Goal: Task Accomplishment & Management: Use online tool/utility

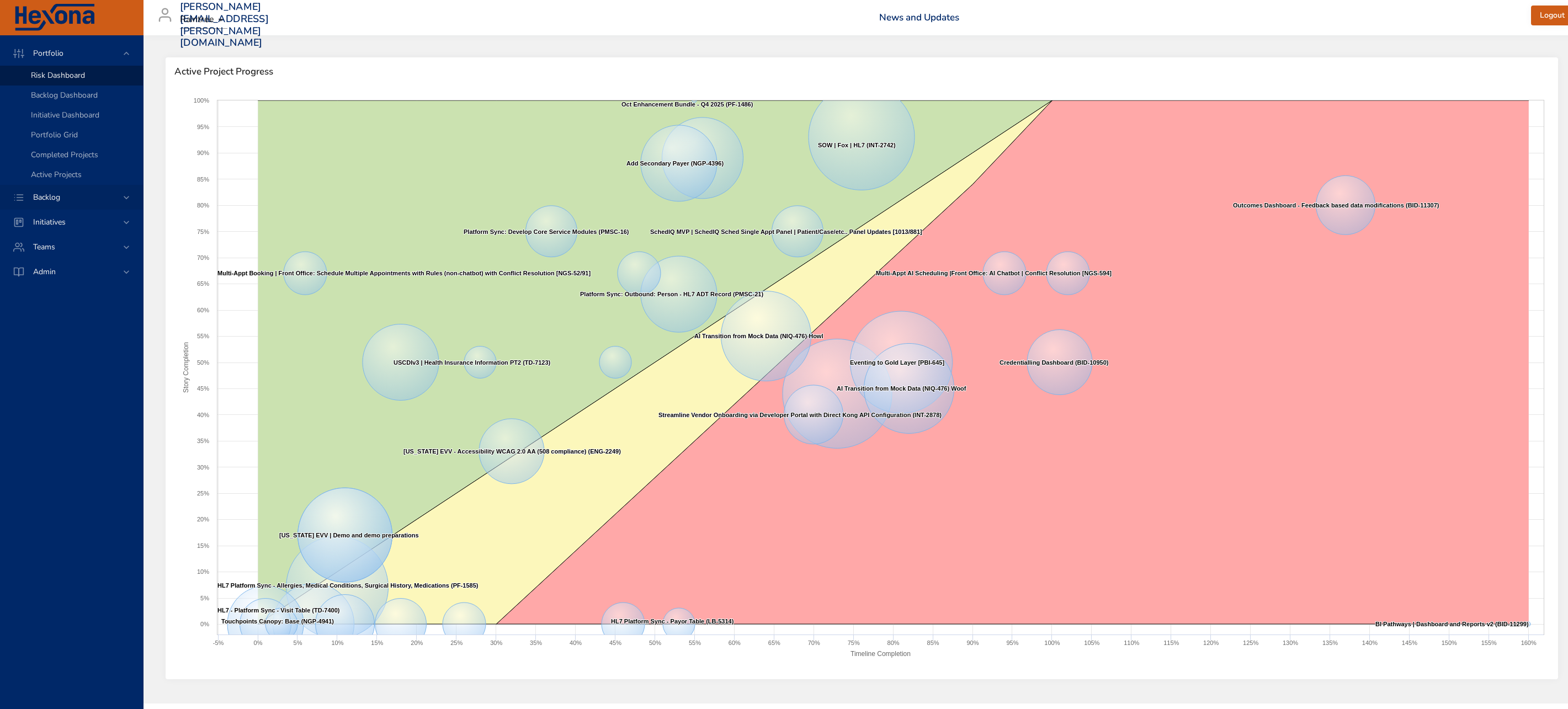
click at [57, 199] on span "Backlog" at bounding box center [47, 197] width 45 height 10
click at [70, 100] on span "Backlog Details" at bounding box center [57, 100] width 53 height 10
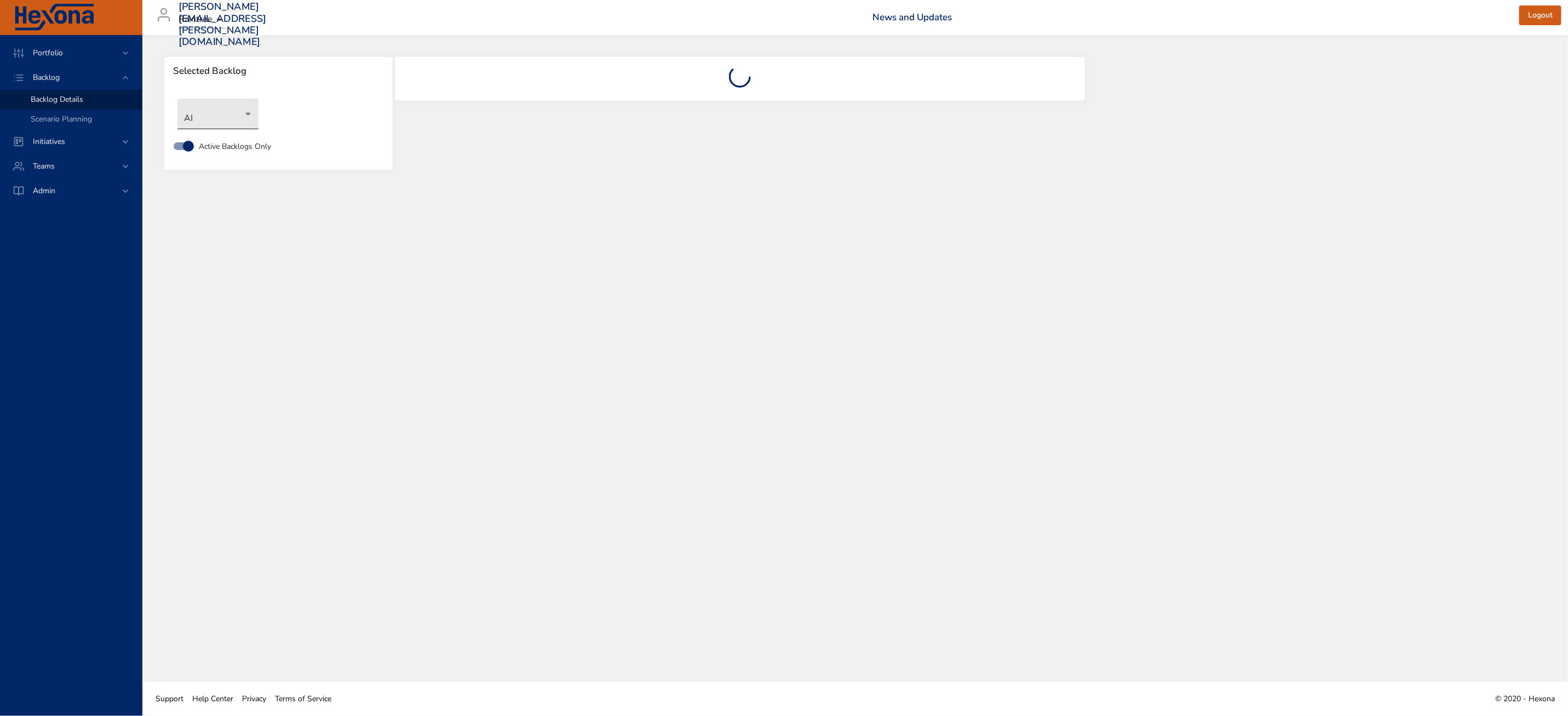
click at [207, 118] on body "Portfolio Backlog Backlog Details Scenario Planning Initiatives Teams Admin zac…" at bounding box center [784, 358] width 1568 height 716
click at [213, 310] on li "NoteIQ™" at bounding box center [233, 313] width 113 height 18
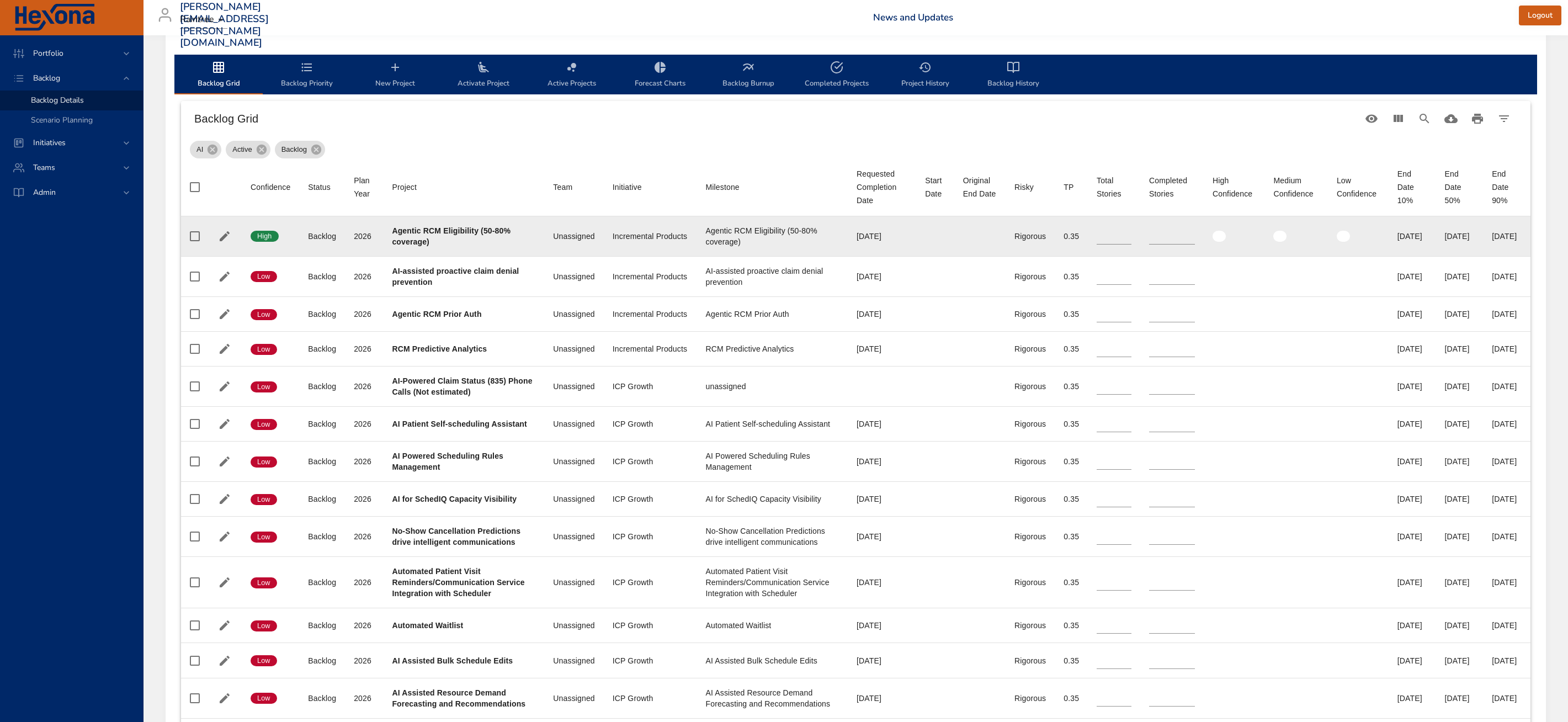
type input "**"
type input "*"
type input "**"
type input "*"
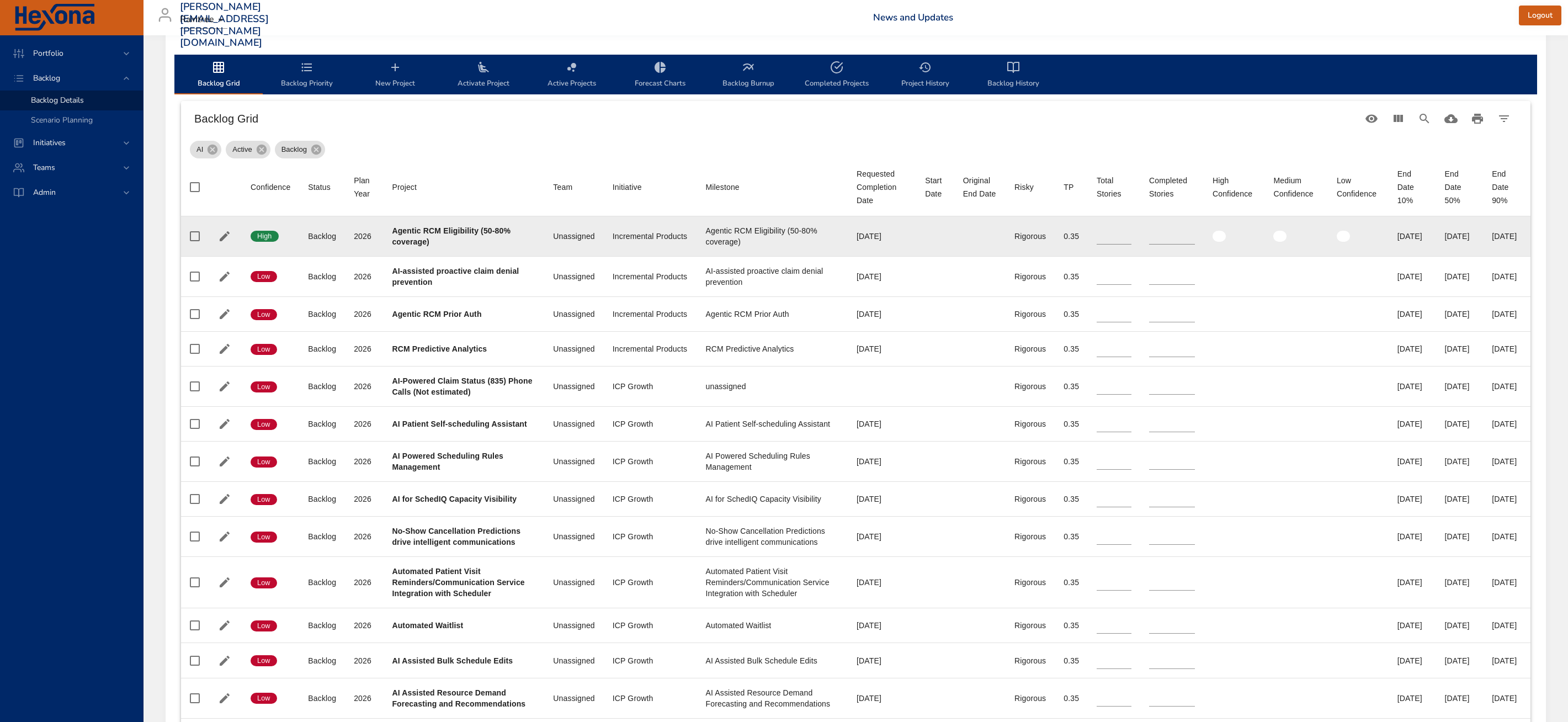
type input "**"
type input "*"
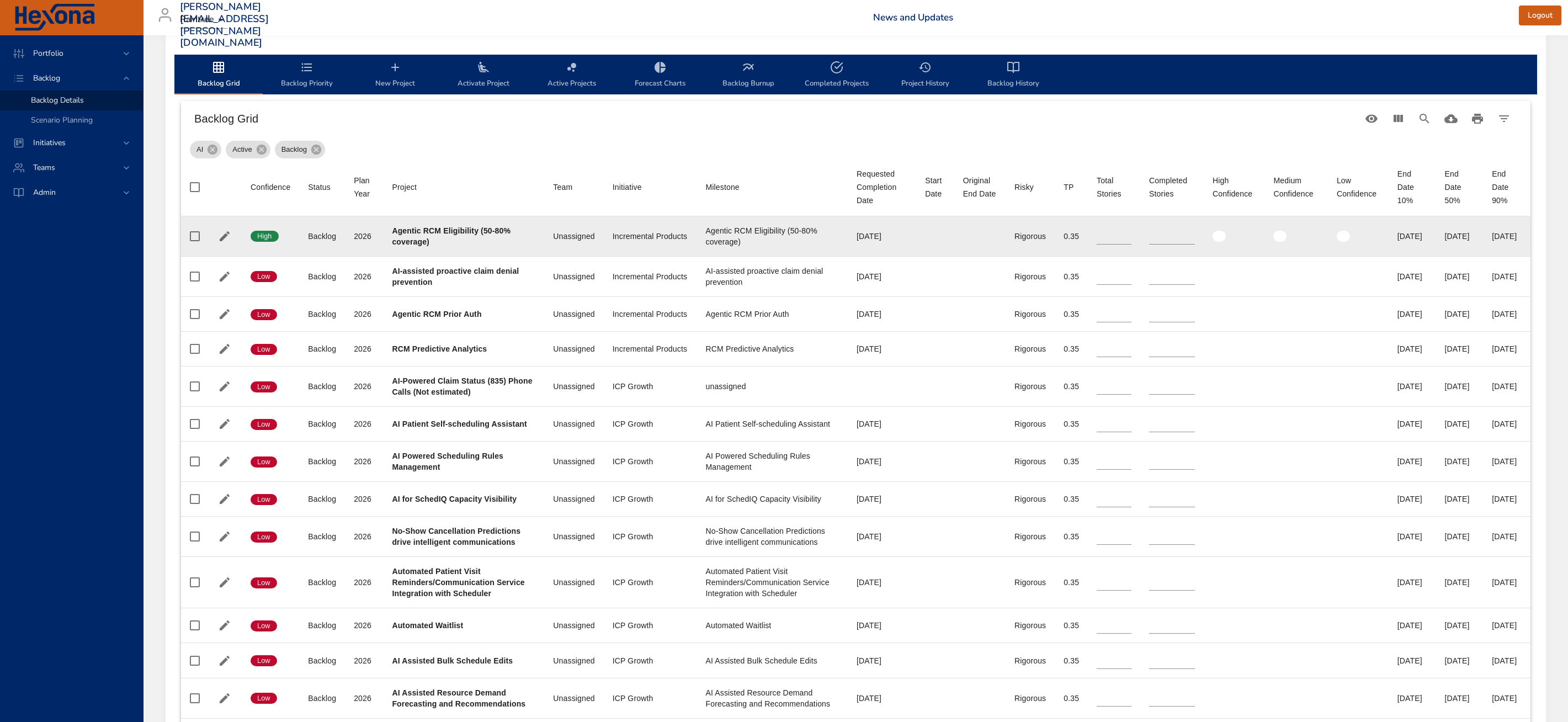
type input "*"
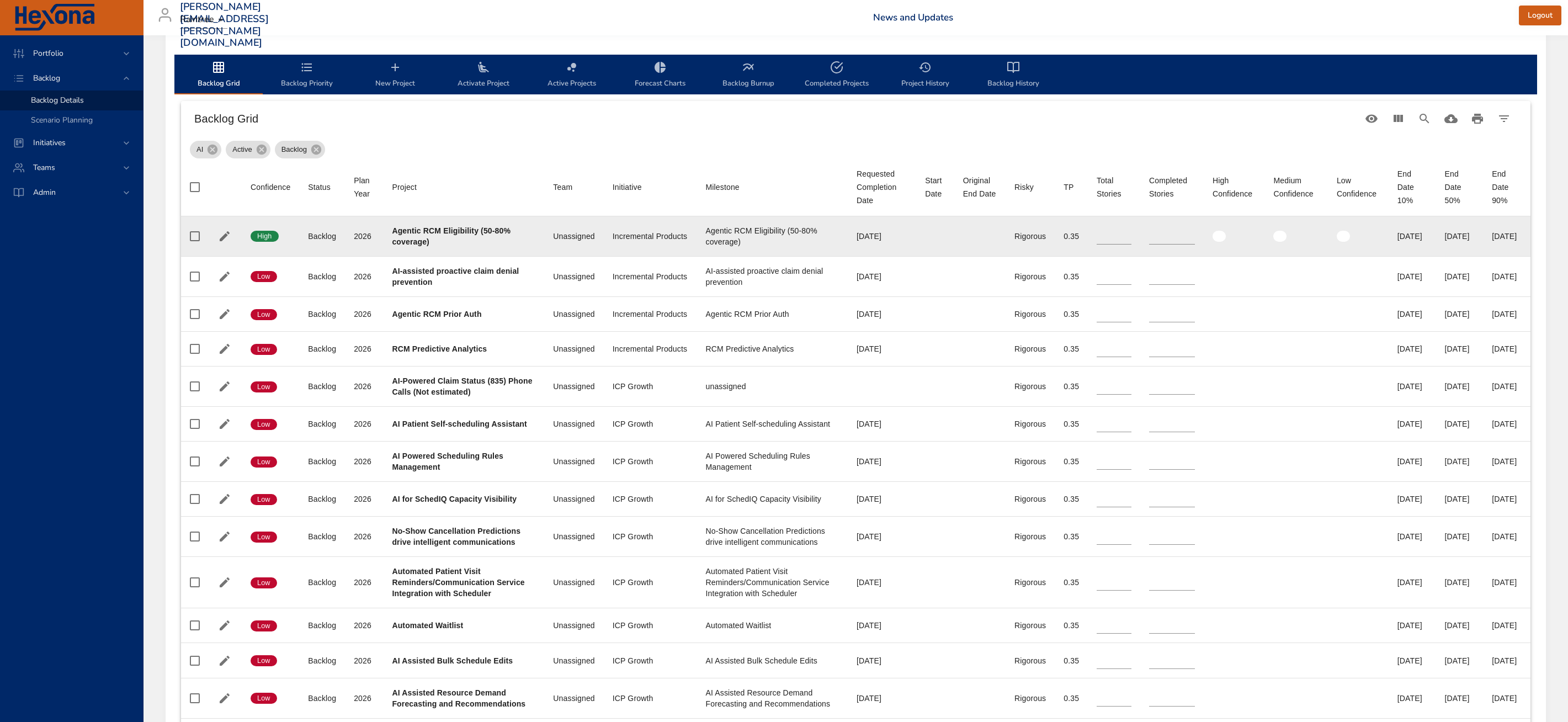
type input "*"
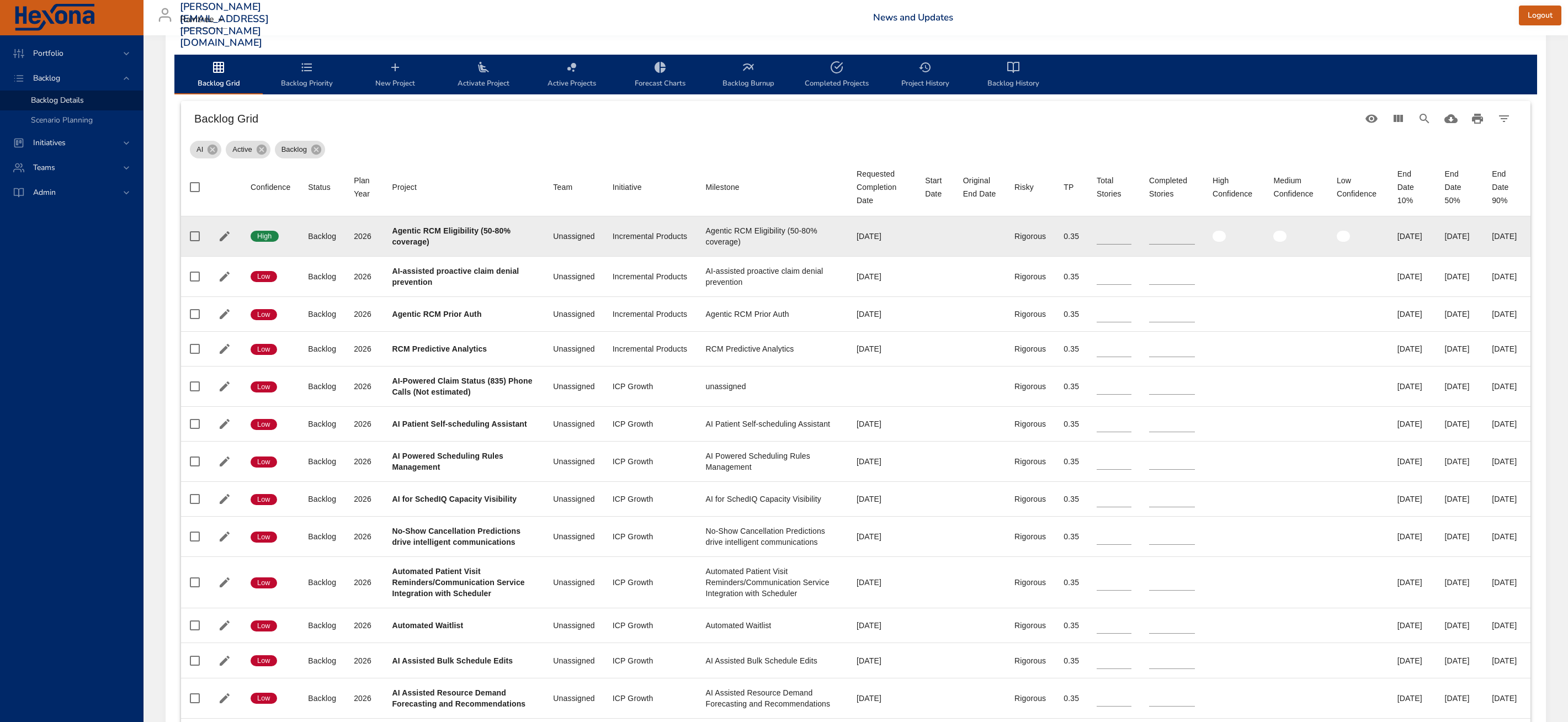
type input "*"
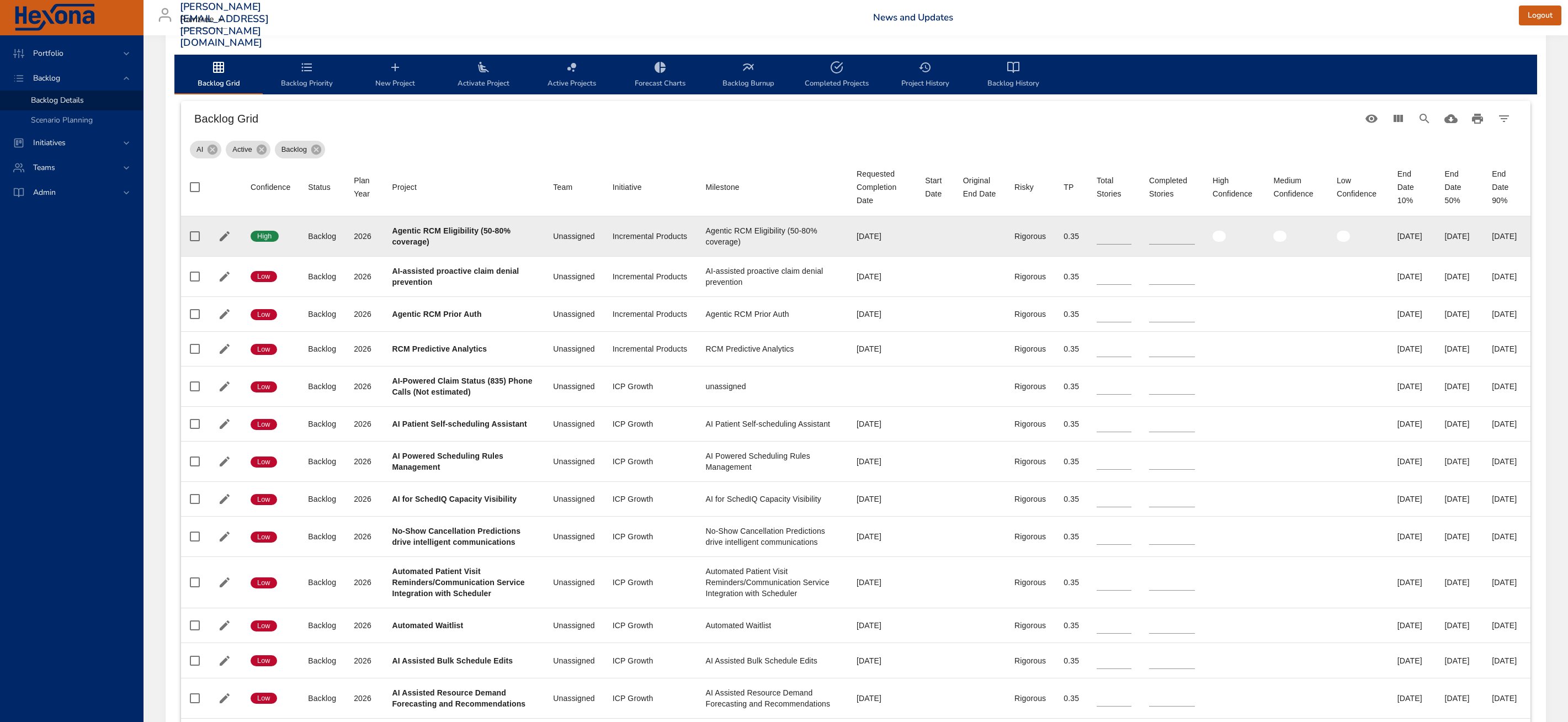
type input "*"
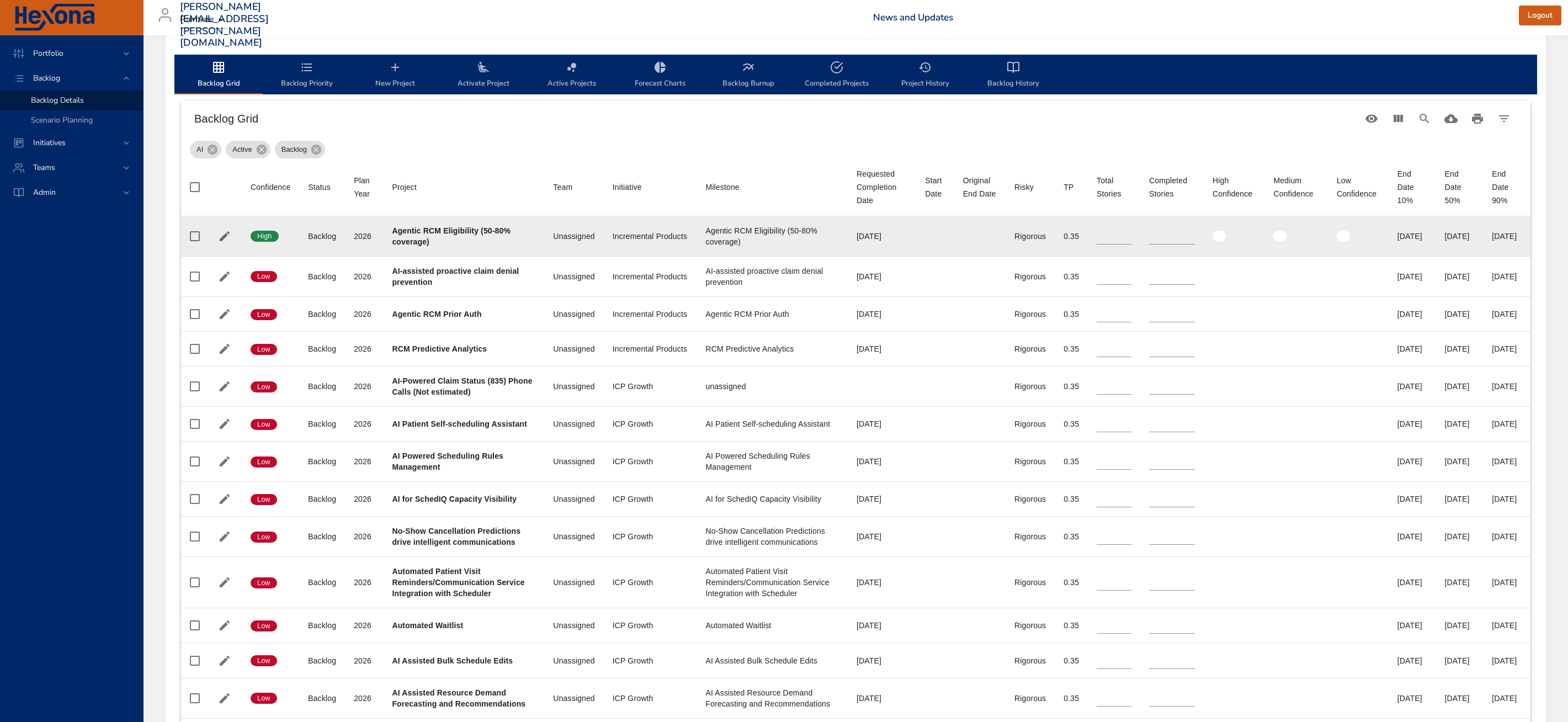
type input "*"
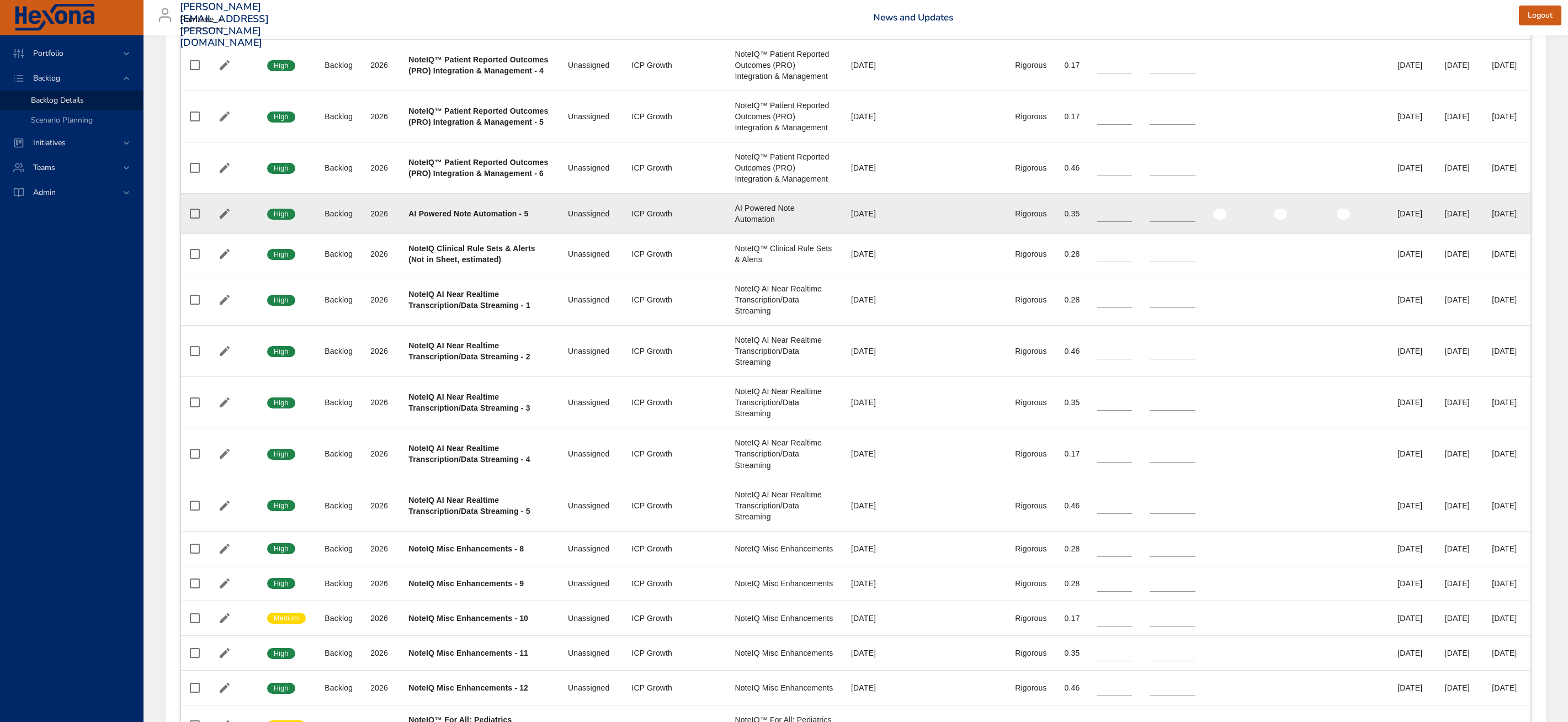
scroll to position [1575, 0]
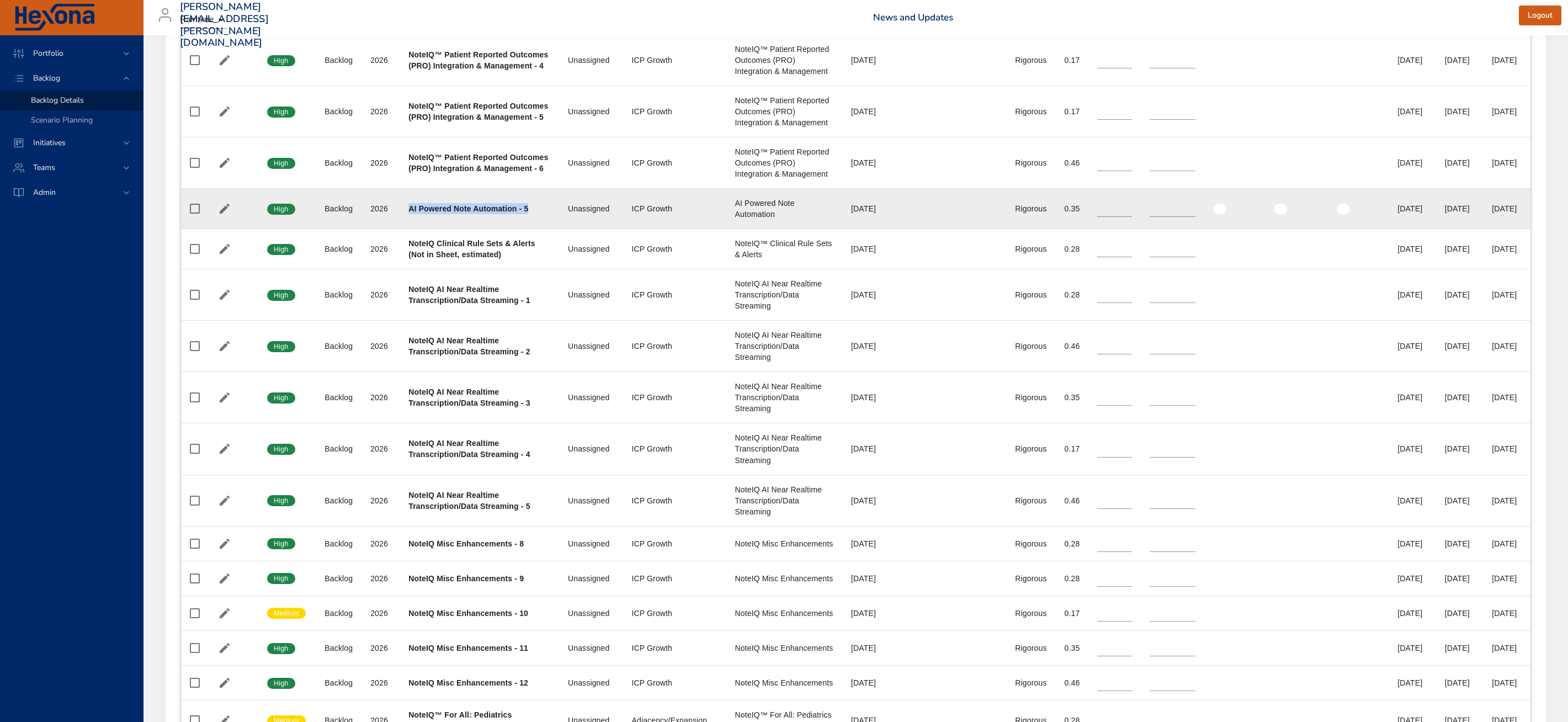
drag, startPoint x: 418, startPoint y: 361, endPoint x: 404, endPoint y: 347, distance: 19.8
click at [404, 229] on td "Project AI Powered Note Automation - 5" at bounding box center [479, 209] width 159 height 40
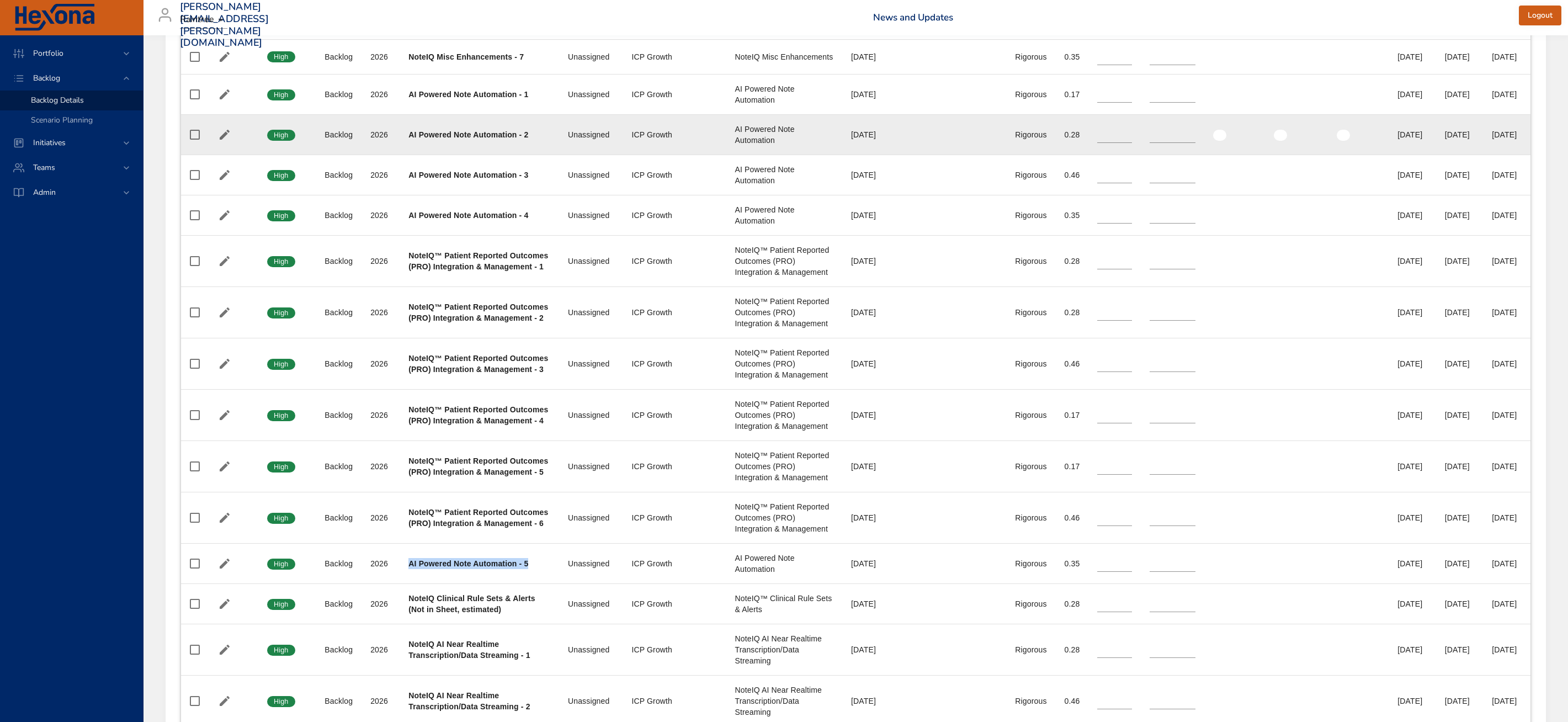
scroll to position [1218, 0]
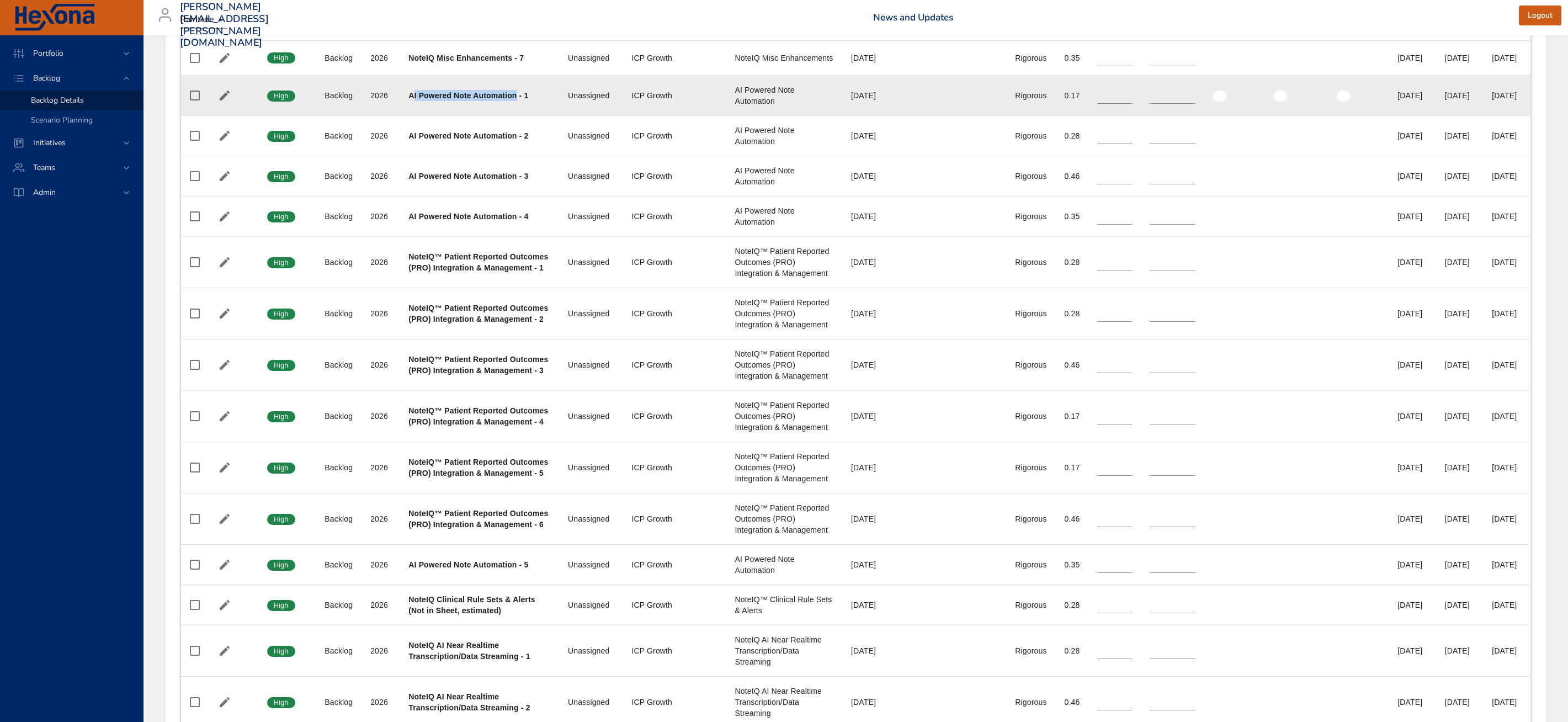
drag, startPoint x: 411, startPoint y: 165, endPoint x: 516, endPoint y: 167, distance: 105.0
click at [516, 100] on b "AI Powered Note Automation - 1" at bounding box center [468, 96] width 119 height 9
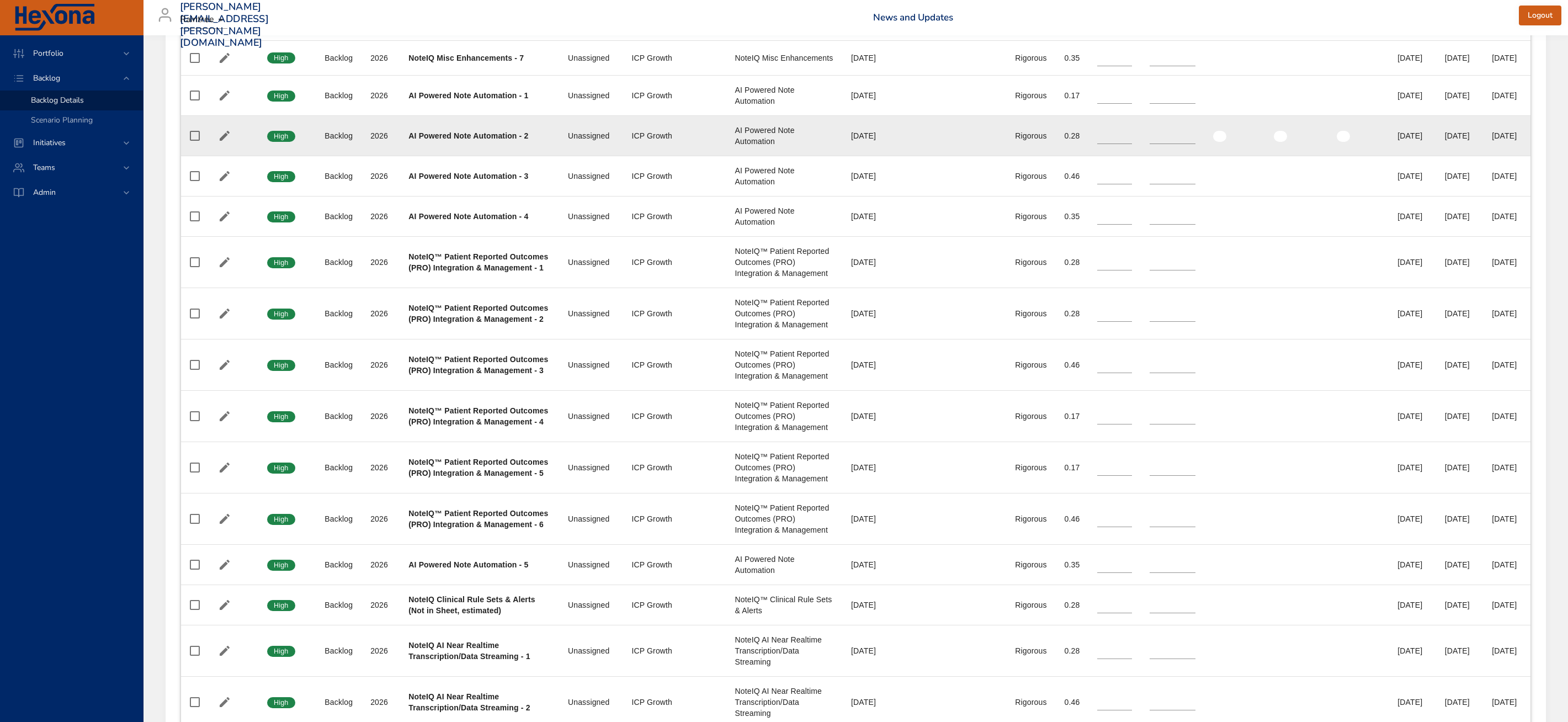
click at [430, 140] on b "AI Powered Note Automation - 2" at bounding box center [468, 136] width 119 height 9
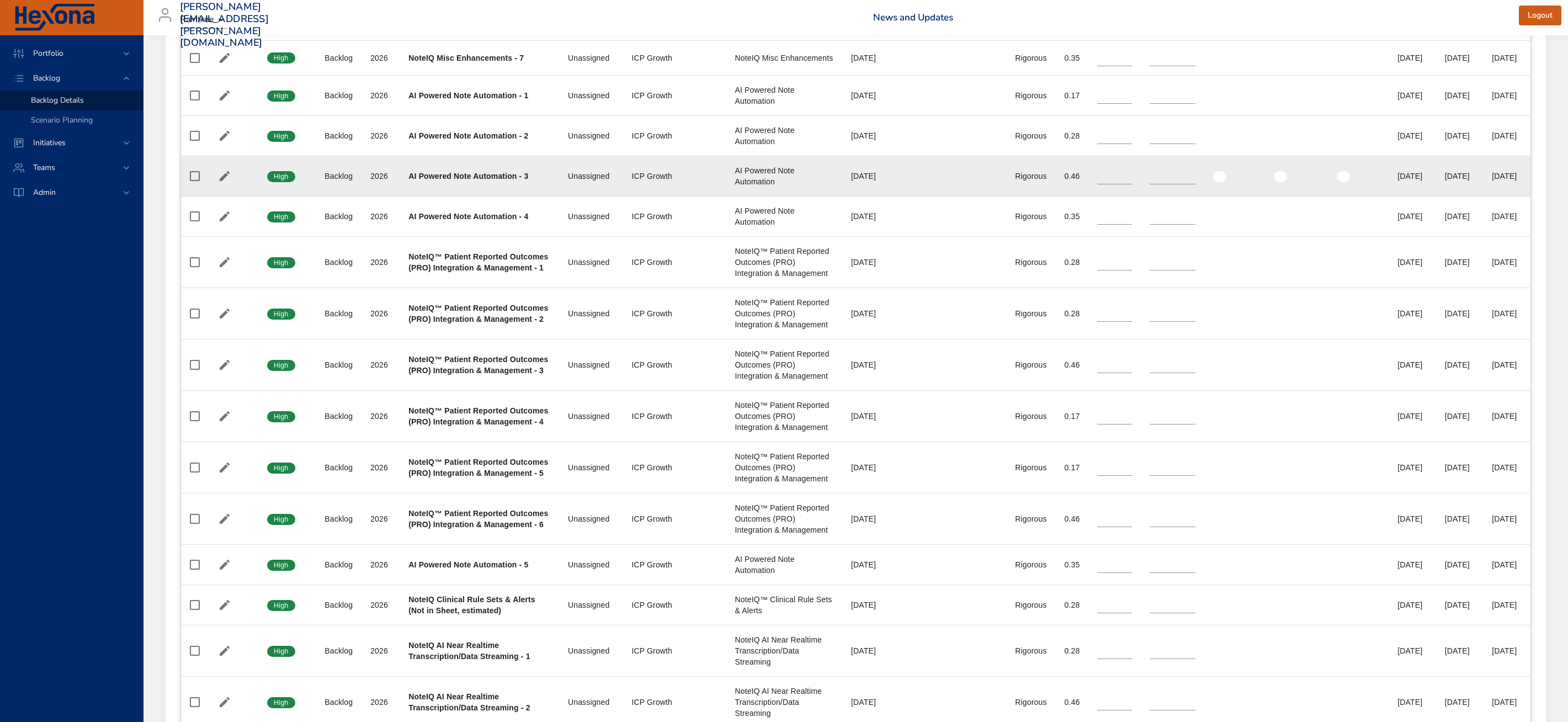
click at [437, 180] on b "AI Powered Note Automation - 3" at bounding box center [468, 176] width 119 height 9
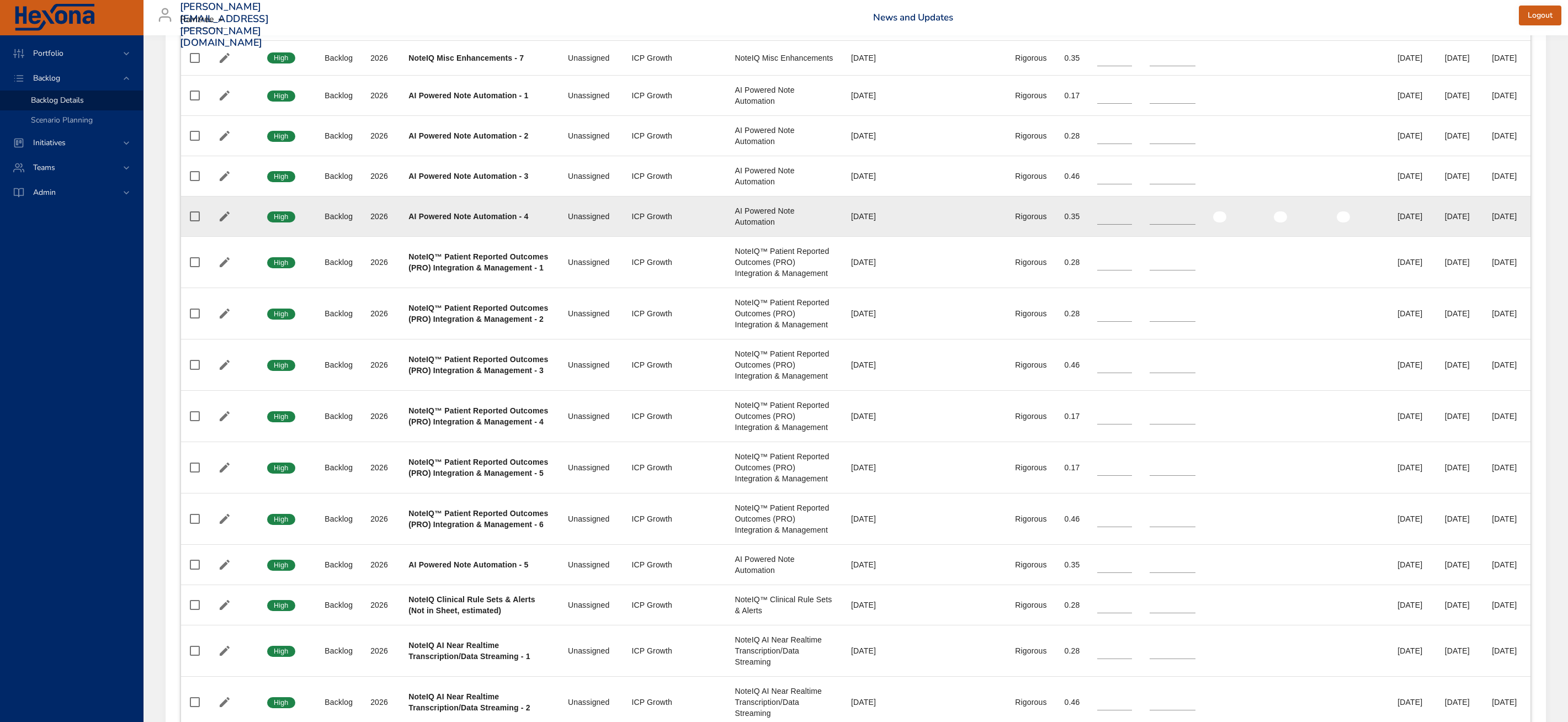
click at [432, 221] on b "AI Powered Note Automation - 4" at bounding box center [468, 217] width 119 height 9
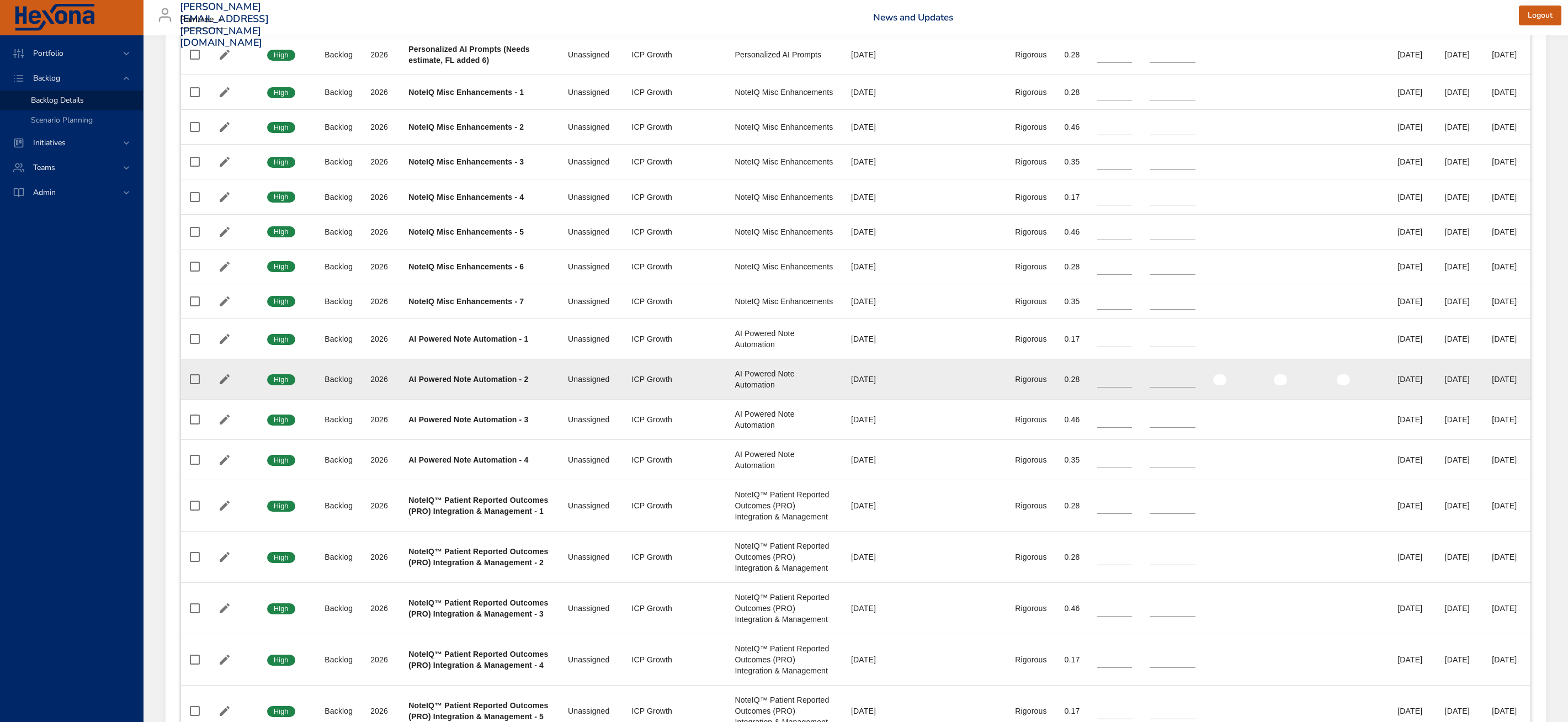
scroll to position [974, 0]
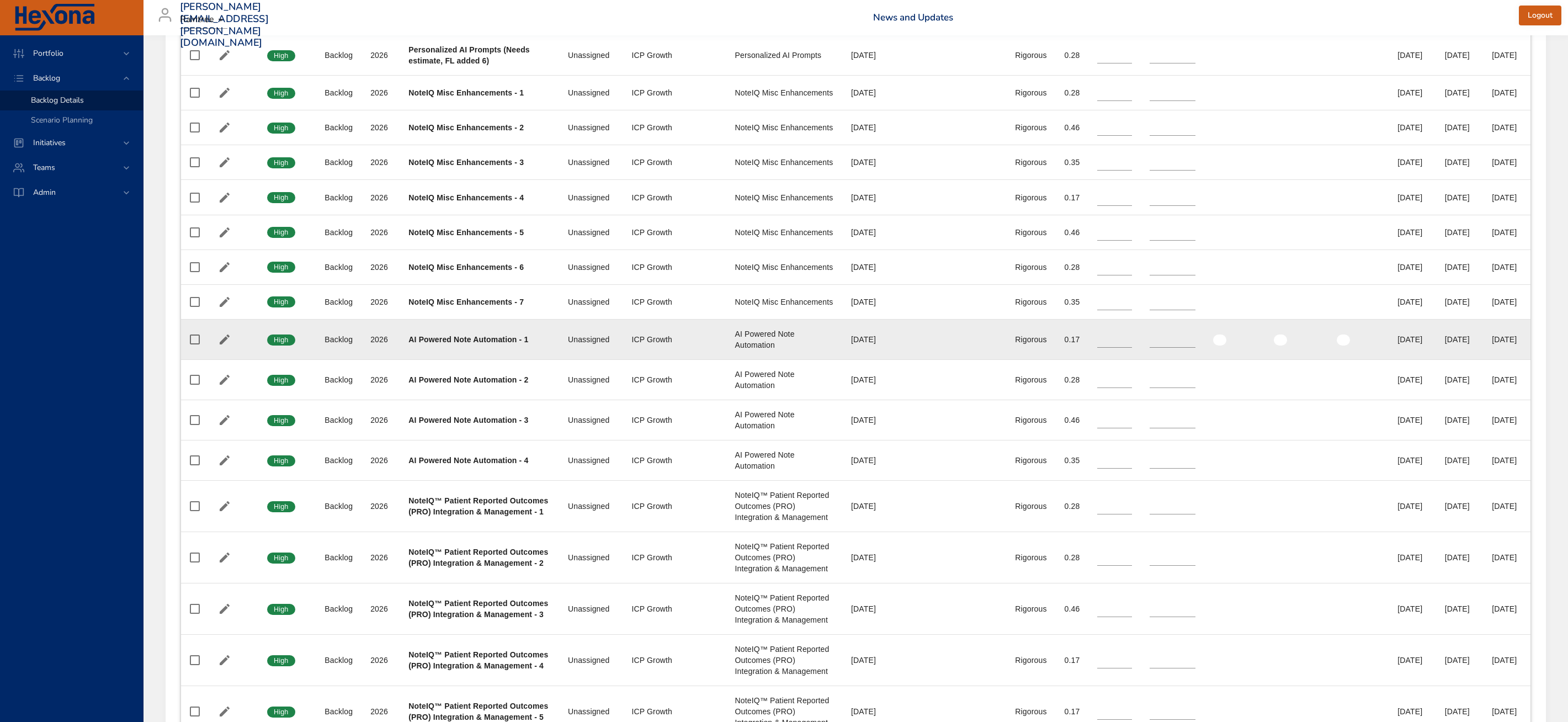
click at [750, 351] on div "AI Powered Note Automation" at bounding box center [784, 340] width 98 height 22
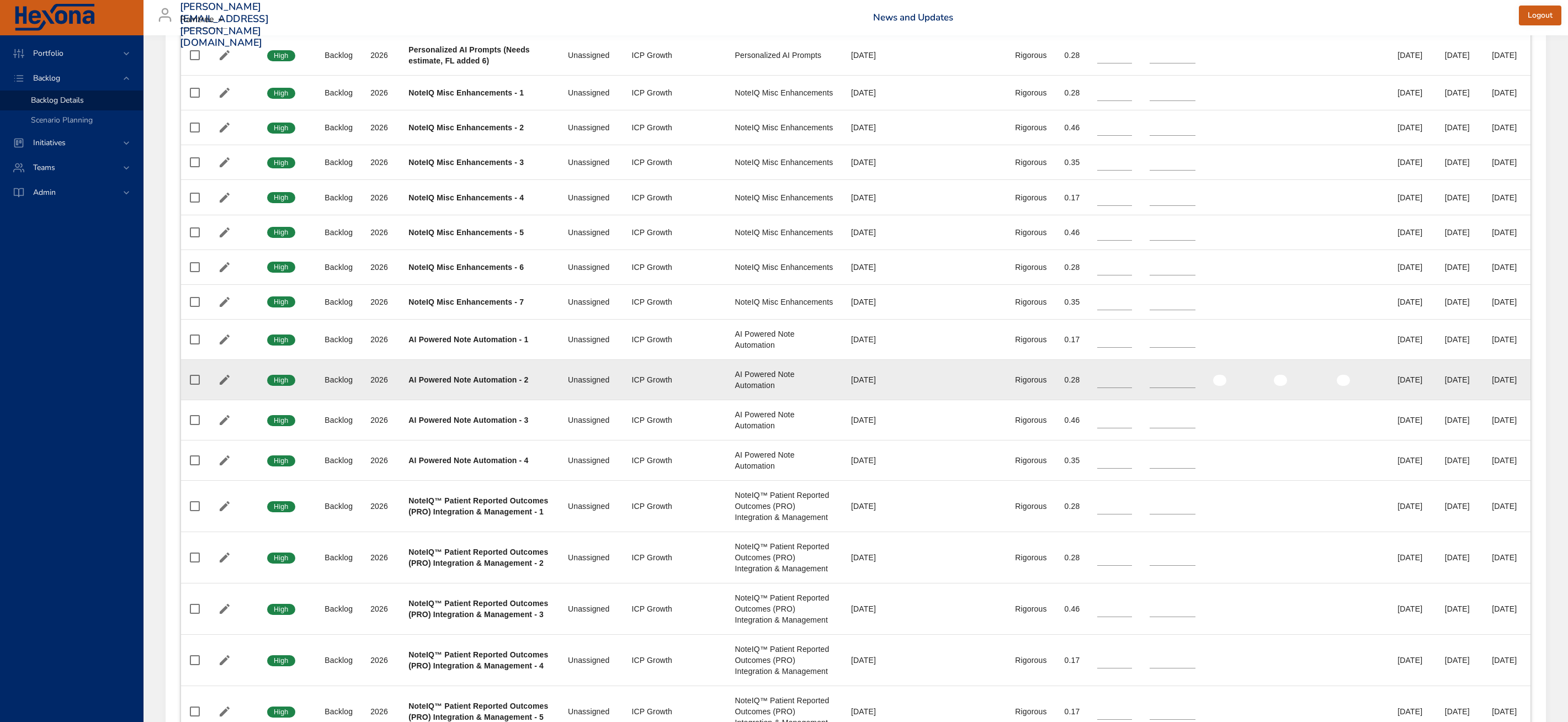
click at [756, 391] on div "AI Powered Note Automation" at bounding box center [784, 380] width 98 height 22
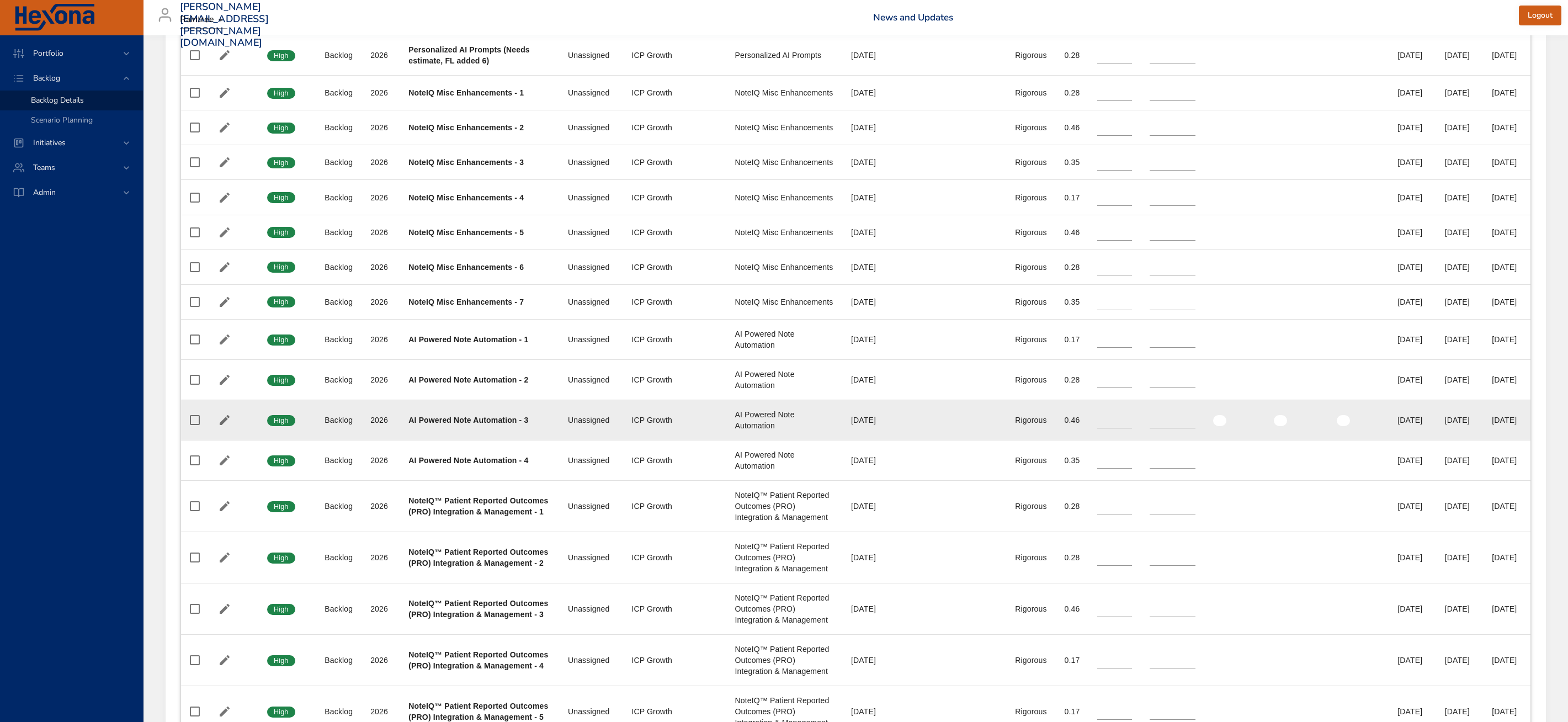
click at [752, 431] on div "AI Powered Note Automation" at bounding box center [784, 420] width 98 height 22
